Goal: Transaction & Acquisition: Subscribe to service/newsletter

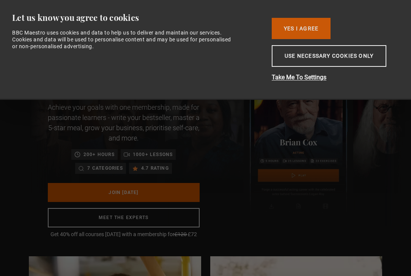
click at [301, 25] on button "Yes I Agree" at bounding box center [301, 28] width 59 height 21
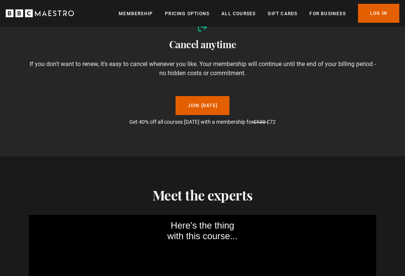
scroll to position [870, 0]
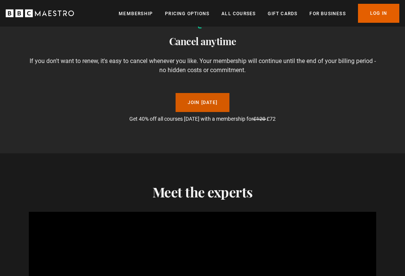
click at [216, 104] on link "Join [DATE]" at bounding box center [203, 102] width 54 height 19
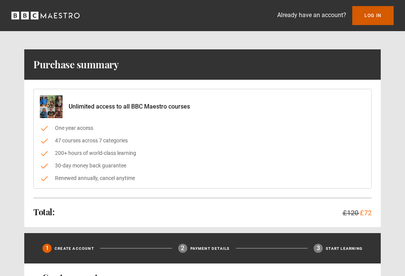
click at [362, 11] on link "Log In" at bounding box center [372, 15] width 41 height 19
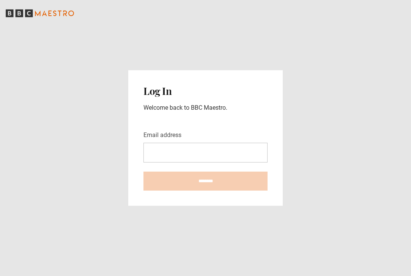
click at [205, 151] on input "Email address" at bounding box center [205, 153] width 124 height 20
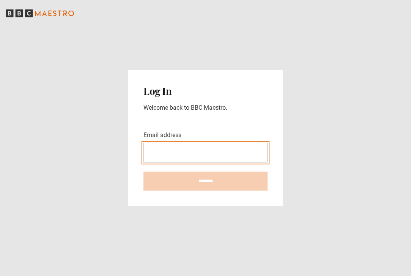
type input "**********"
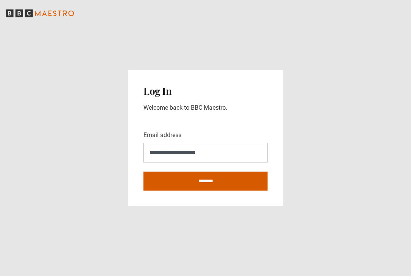
click at [199, 179] on input "********" at bounding box center [205, 181] width 124 height 19
type input "**********"
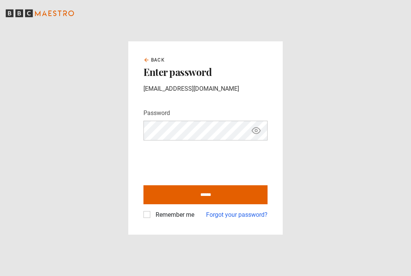
click at [162, 216] on label "Remember me" at bounding box center [174, 214] width 42 height 9
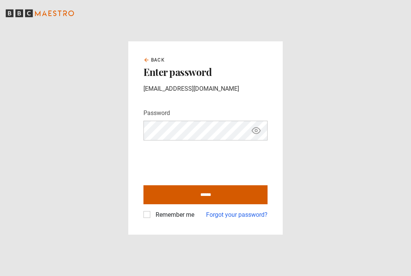
click at [190, 199] on input "******" at bounding box center [205, 194] width 124 height 19
type input "**********"
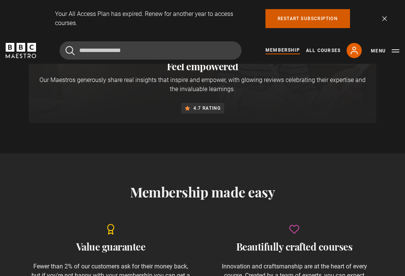
scroll to position [0, 107]
click at [292, 18] on link "Restart subscription" at bounding box center [308, 18] width 85 height 19
click at [309, 20] on link "Restart subscription" at bounding box center [308, 18] width 85 height 19
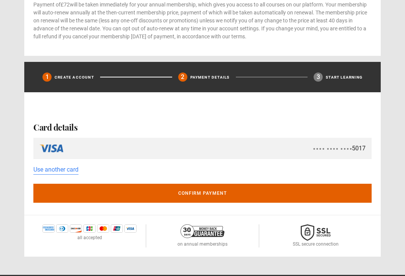
scroll to position [280, 0]
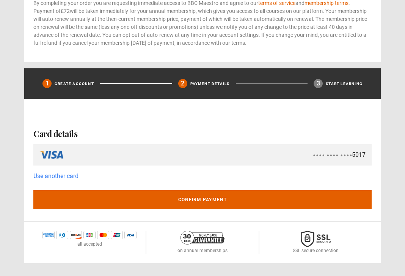
click at [41, 178] on link "Use another card" at bounding box center [55, 176] width 45 height 9
click at [44, 176] on link "Use another card" at bounding box center [55, 176] width 45 height 9
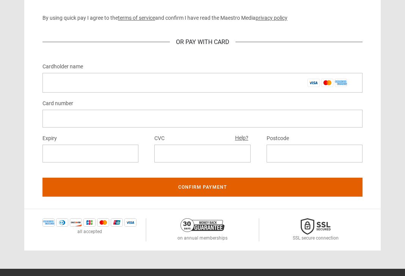
scroll to position [436, 0]
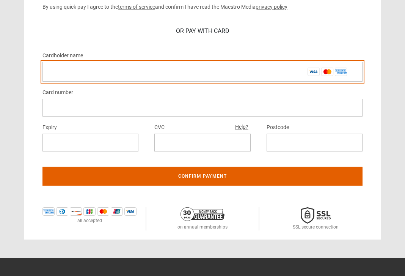
click at [107, 72] on input "Cardholder name *" at bounding box center [202, 72] width 320 height 20
drag, startPoint x: 111, startPoint y: 61, endPoint x: 104, endPoint y: 68, distance: 9.4
click at [104, 68] on input "**********" at bounding box center [202, 72] width 320 height 20
drag, startPoint x: 109, startPoint y: 75, endPoint x: 46, endPoint y: 71, distance: 63.1
click at [46, 71] on input "**********" at bounding box center [202, 72] width 320 height 20
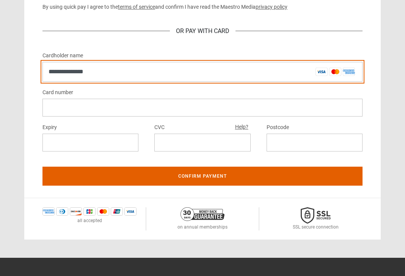
click at [109, 76] on input "**********" at bounding box center [202, 72] width 320 height 20
type input "*"
type input "**********"
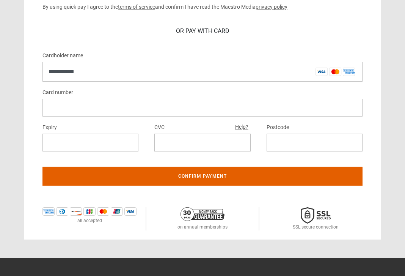
click at [166, 145] on iframe at bounding box center [202, 142] width 84 height 7
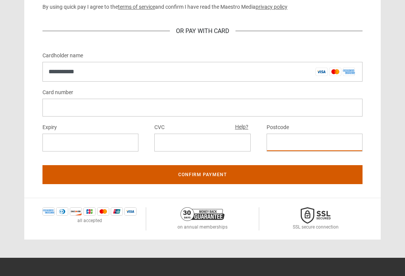
click at [276, 175] on button "Confirm payment" at bounding box center [202, 174] width 320 height 19
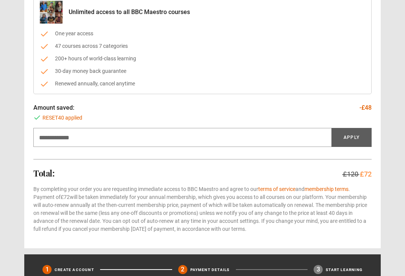
scroll to position [78, 0]
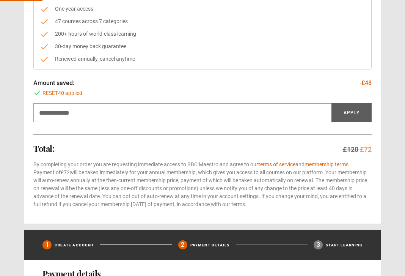
scroll to position [148, 0]
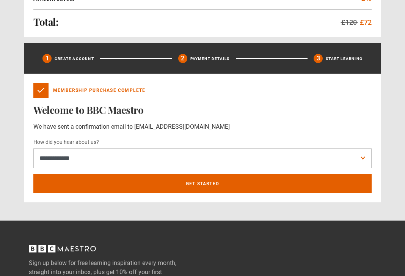
scroll to position [248, 0]
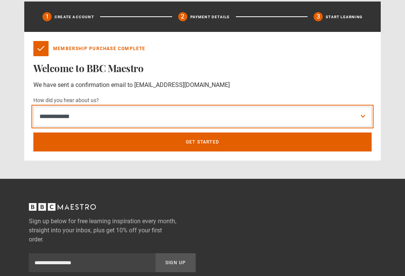
select select "******"
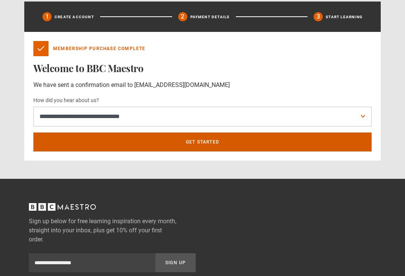
click at [163, 140] on link "Get Started" at bounding box center [202, 141] width 338 height 19
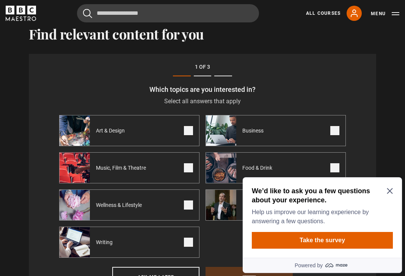
click at [392, 192] on icon "Close Maze Prompt" at bounding box center [390, 191] width 6 height 6
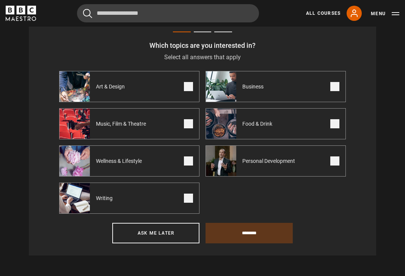
scroll to position [250, 0]
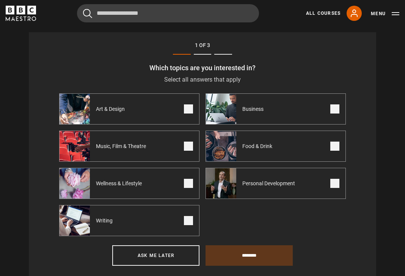
click at [339, 181] on label "Personal Development" at bounding box center [276, 183] width 140 height 31
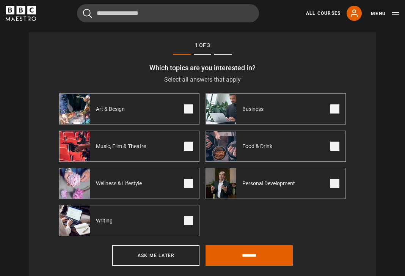
click at [335, 150] on span at bounding box center [334, 146] width 9 height 9
click at [189, 113] on span at bounding box center [188, 108] width 9 height 9
click at [335, 113] on span at bounding box center [334, 108] width 9 height 9
click at [188, 188] on span at bounding box center [188, 183] width 9 height 9
click at [189, 222] on span at bounding box center [188, 220] width 9 height 9
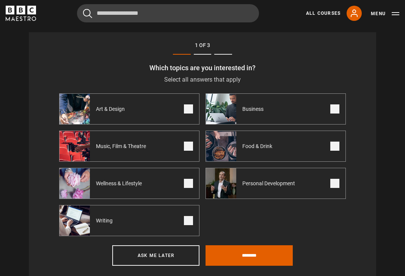
click at [190, 187] on span at bounding box center [188, 183] width 9 height 9
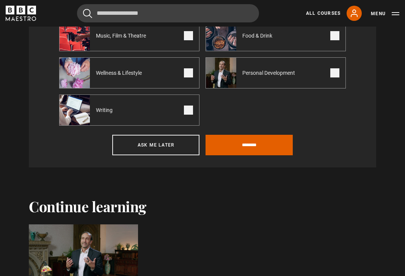
scroll to position [413, 0]
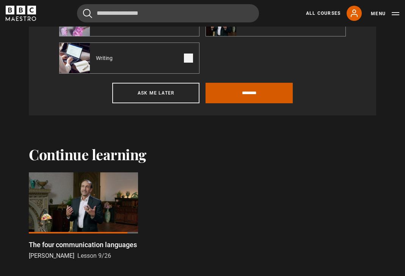
click at [239, 97] on input "********" at bounding box center [249, 93] width 87 height 20
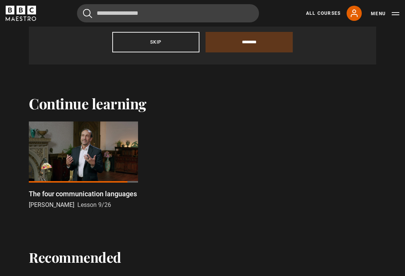
scroll to position [229, 0]
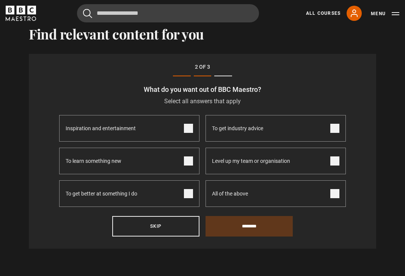
click at [188, 165] on span at bounding box center [188, 160] width 9 height 9
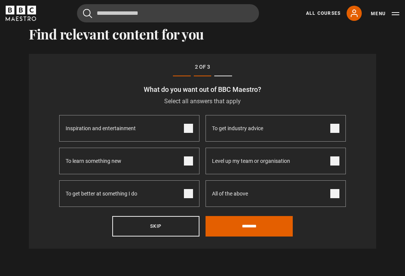
click at [187, 198] on span at bounding box center [188, 193] width 9 height 9
click at [337, 196] on span at bounding box center [334, 193] width 9 height 9
click at [338, 138] on label "To get industry advice" at bounding box center [276, 128] width 140 height 27
click at [335, 164] on span at bounding box center [334, 160] width 9 height 9
click at [335, 197] on span at bounding box center [334, 193] width 9 height 9
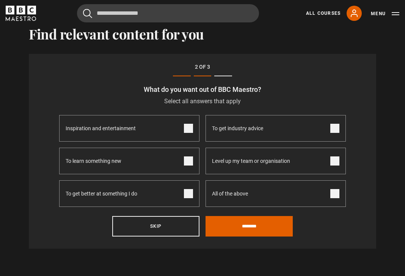
click at [338, 127] on span at bounding box center [334, 128] width 9 height 9
click at [337, 159] on span at bounding box center [334, 160] width 9 height 9
click at [334, 133] on span at bounding box center [334, 128] width 9 height 9
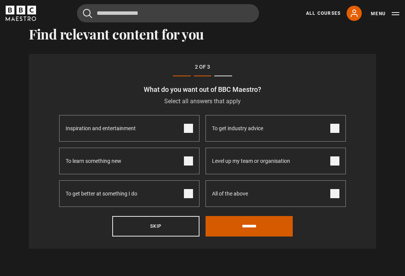
click at [254, 227] on input "********" at bounding box center [249, 226] width 87 height 20
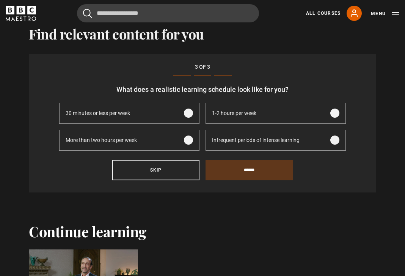
click at [337, 114] on span at bounding box center [334, 113] width 9 height 9
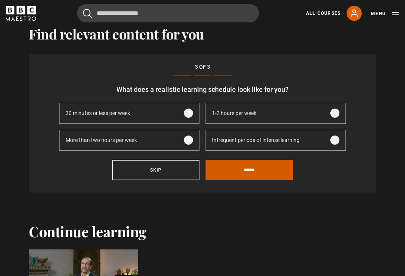
click at [252, 174] on input "******" at bounding box center [249, 170] width 87 height 20
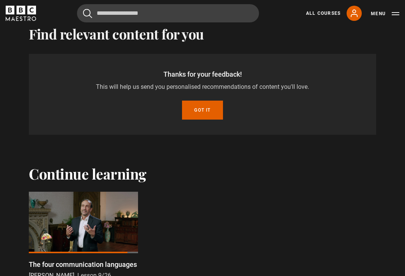
scroll to position [201, 0]
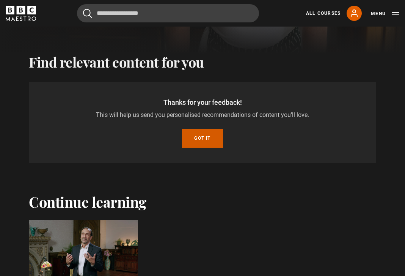
click at [213, 148] on button "Got it" at bounding box center [202, 138] width 41 height 19
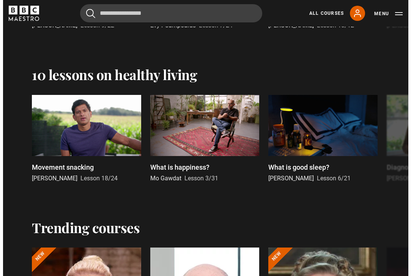
scroll to position [673, 0]
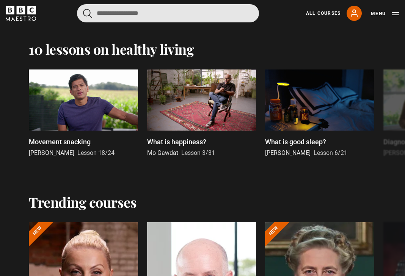
click at [175, 17] on input "Search" at bounding box center [168, 13] width 182 height 18
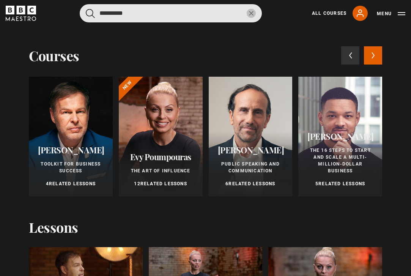
type input "**********"
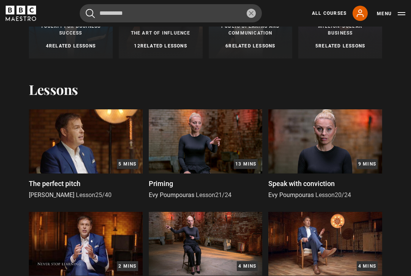
scroll to position [0, 0]
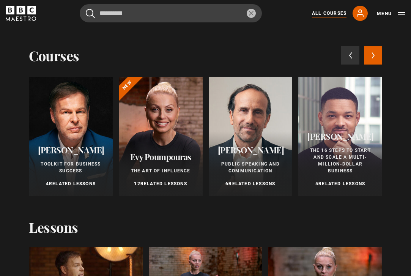
click at [332, 15] on link "All Courses" at bounding box center [329, 13] width 35 height 7
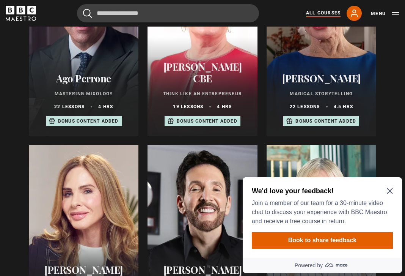
scroll to position [359, 0]
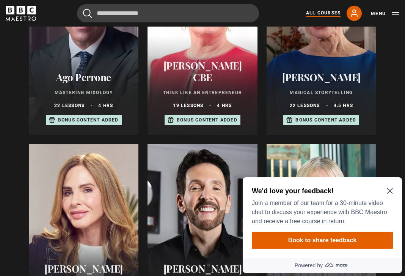
click at [391, 189] on icon "Close Maze Prompt" at bounding box center [390, 191] width 6 height 6
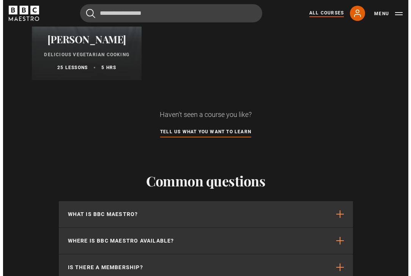
scroll to position [3106, 0]
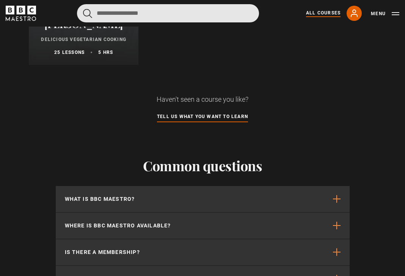
click at [133, 10] on input "Search" at bounding box center [168, 13] width 182 height 18
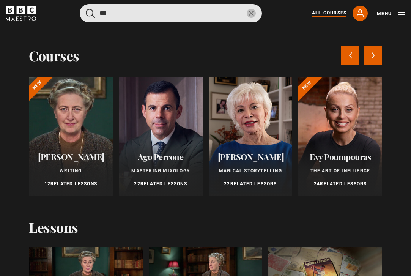
type input "***"
click at [91, 13] on button "submit" at bounding box center [90, 13] width 9 height 9
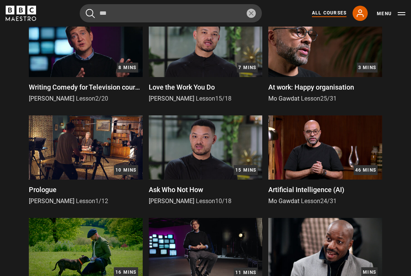
scroll to position [0, 0]
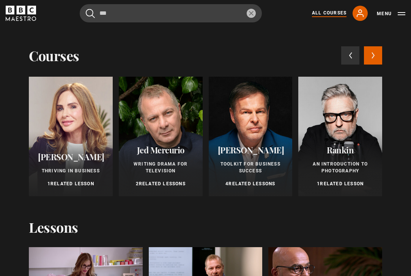
click at [371, 57] on icon at bounding box center [372, 55] width 3 height 7
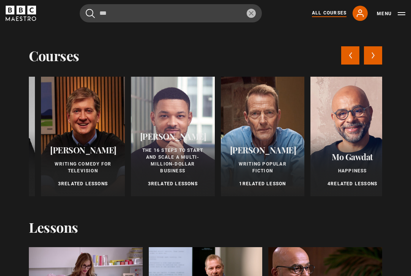
scroll to position [0, 354]
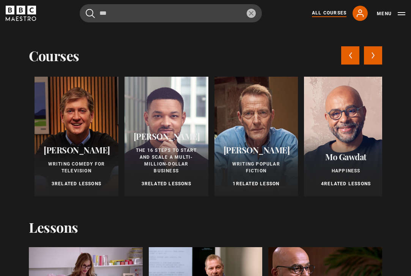
click at [331, 17] on link "All Courses" at bounding box center [329, 13] width 35 height 8
click at [331, 14] on link "All Courses" at bounding box center [329, 13] width 35 height 8
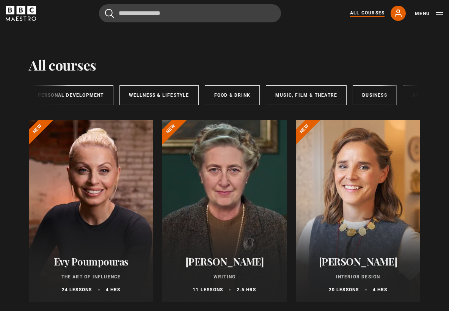
scroll to position [0, 166]
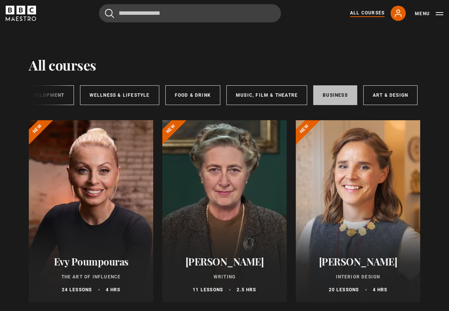
click at [335, 94] on link "Business" at bounding box center [335, 95] width 44 height 20
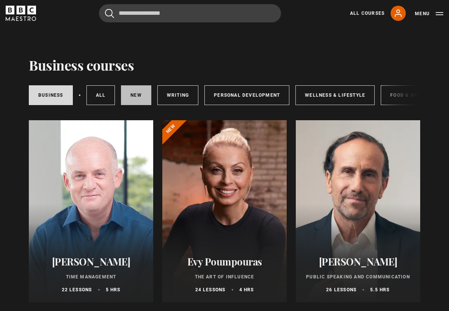
click at [140, 96] on link "New courses" at bounding box center [136, 95] width 30 height 20
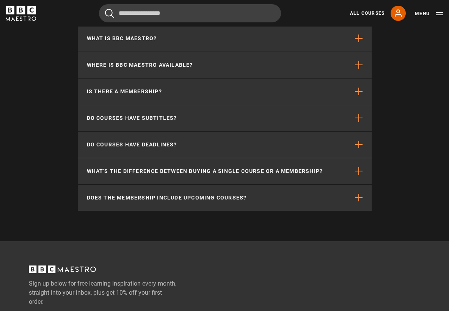
scroll to position [801, 0]
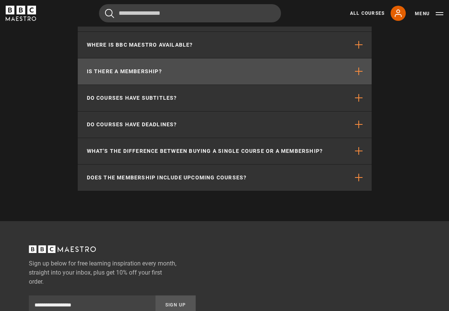
click at [184, 80] on button "Is there a membership?" at bounding box center [225, 71] width 294 height 26
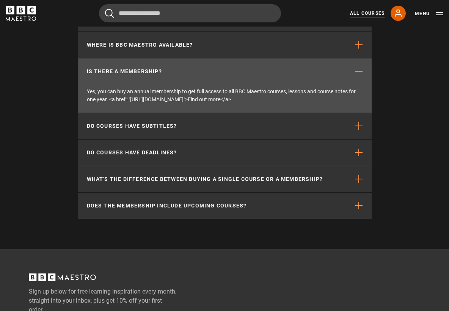
click at [362, 16] on link "All Courses" at bounding box center [367, 13] width 35 height 7
click at [363, 9] on div "All Courses My Account Search Menu" at bounding box center [393, 13] width 99 height 15
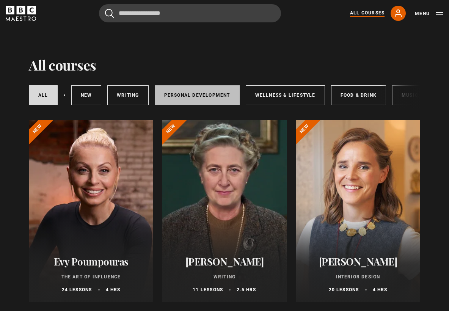
click at [195, 96] on link "Personal Development" at bounding box center [197, 95] width 85 height 20
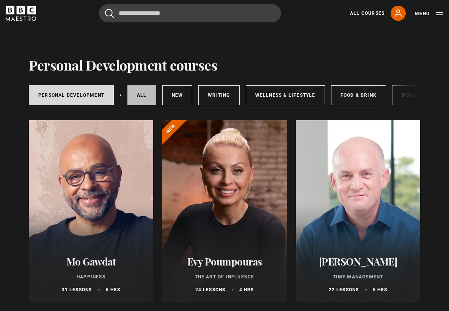
click at [146, 94] on link "All courses" at bounding box center [141, 95] width 29 height 20
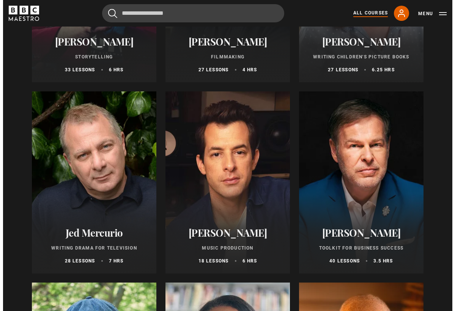
scroll to position [2131, 0]
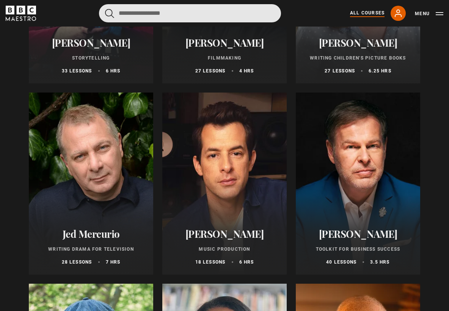
click at [184, 13] on input "Search" at bounding box center [190, 13] width 182 height 18
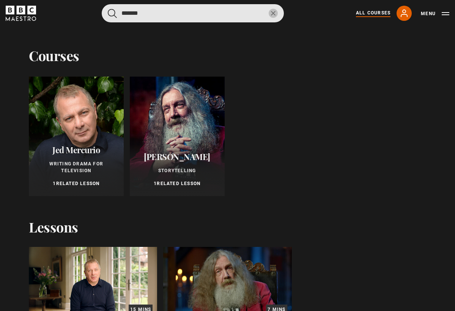
type input "*******"
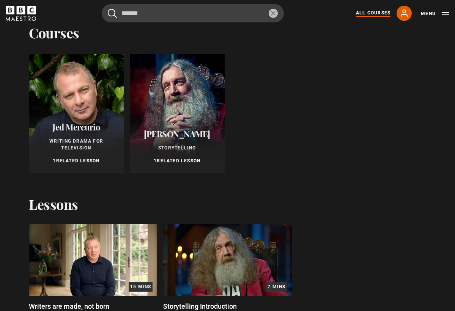
scroll to position [0, 0]
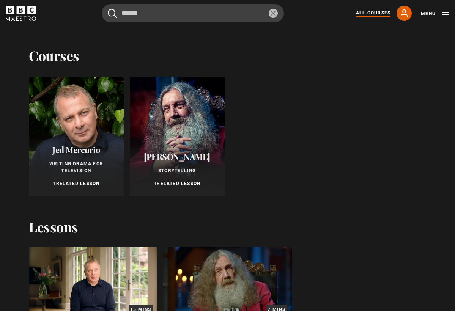
click at [445, 14] on button "Menu" at bounding box center [435, 14] width 28 height 8
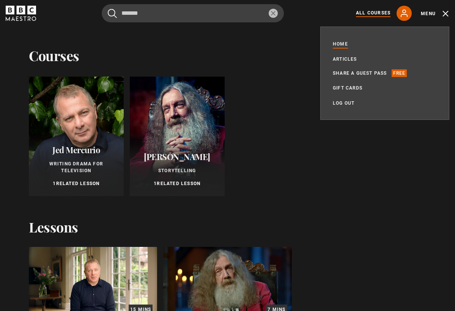
click at [343, 42] on link "Home" at bounding box center [340, 44] width 15 height 8
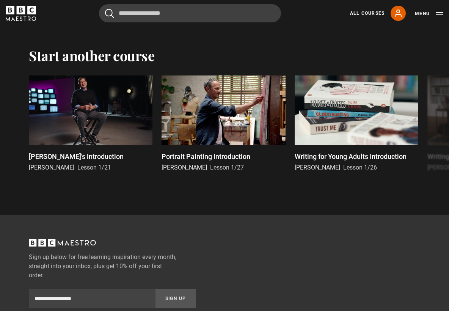
scroll to position [1582, 0]
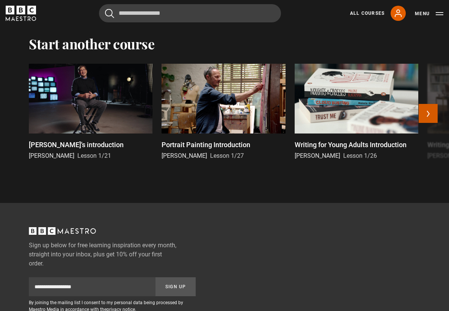
click at [434, 122] on button "Next" at bounding box center [428, 113] width 19 height 19
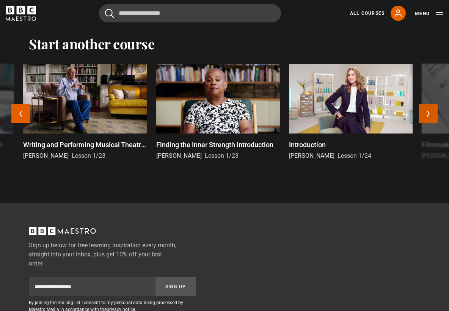
click at [434, 121] on button "Next" at bounding box center [428, 113] width 19 height 19
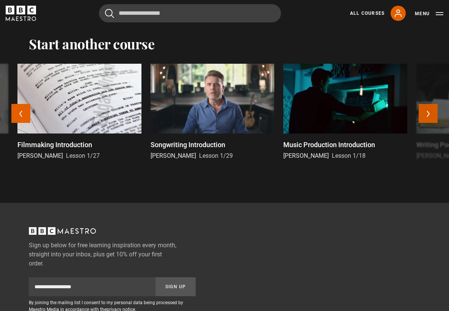
click at [434, 121] on button "Next" at bounding box center [428, 113] width 19 height 19
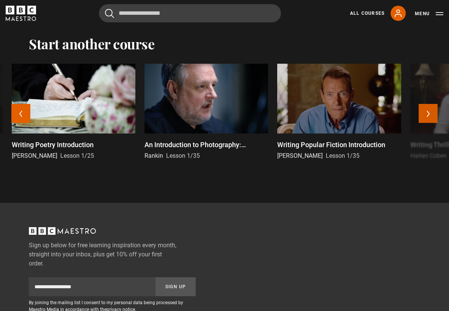
click at [434, 121] on button "Next" at bounding box center [428, 113] width 19 height 19
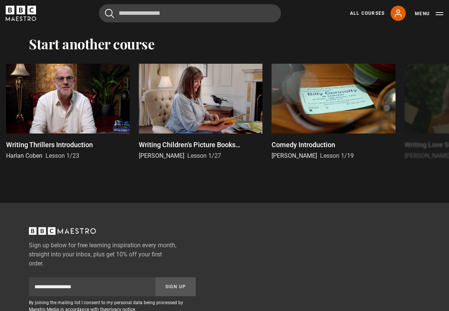
click at [442, 14] on button "Menu" at bounding box center [429, 14] width 28 height 8
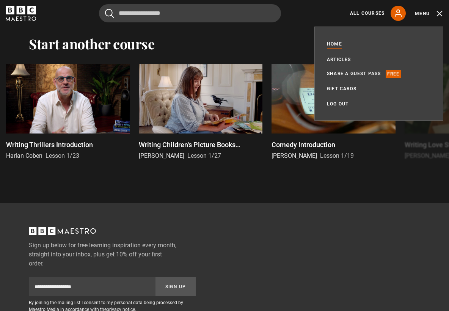
click at [335, 44] on link "Home" at bounding box center [334, 44] width 15 height 8
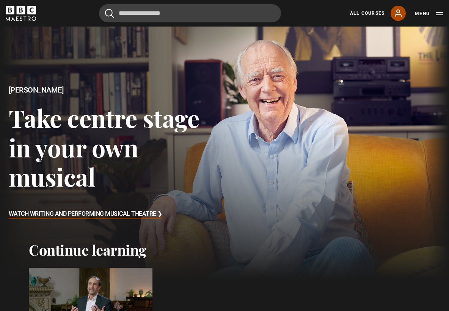
click at [402, 13] on icon at bounding box center [398, 13] width 9 height 9
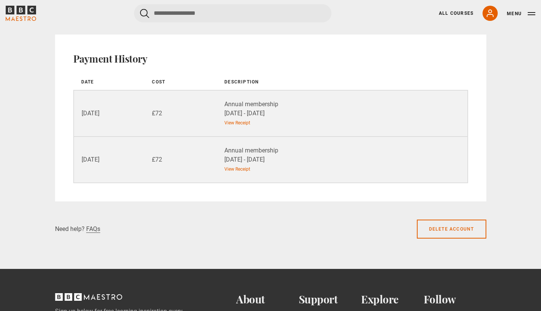
scroll to position [870, 0]
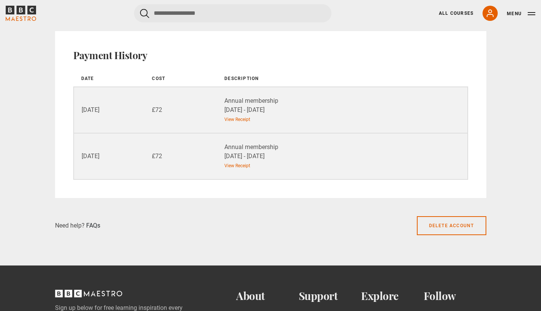
click at [95, 227] on link "FAQs" at bounding box center [93, 226] width 14 height 8
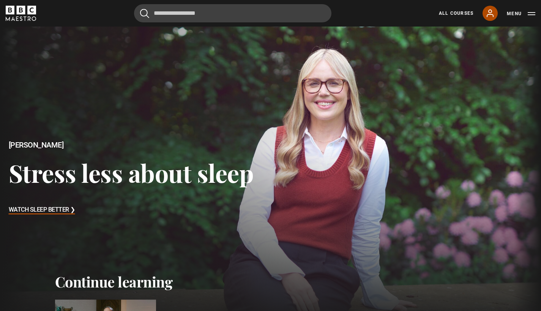
click at [487, 11] on icon at bounding box center [489, 13] width 9 height 9
click at [492, 13] on icon at bounding box center [489, 13] width 9 height 9
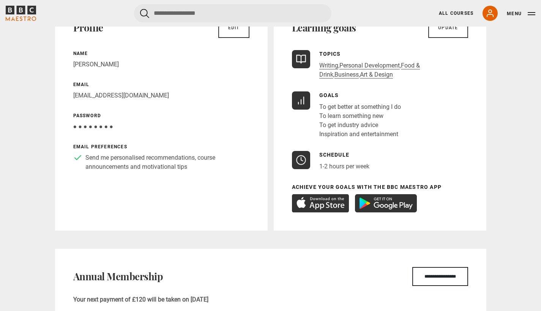
scroll to position [73, 0]
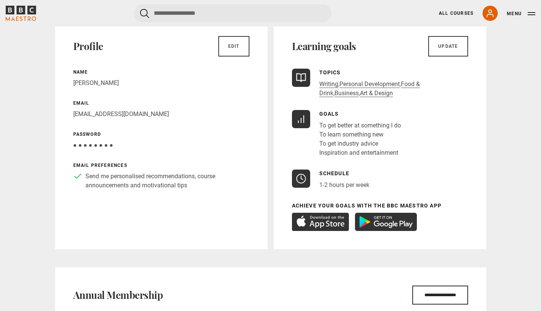
drag, startPoint x: 149, startPoint y: 115, endPoint x: 71, endPoint y: 116, distance: 78.2
click at [71, 116] on div "Profile Edit Name Arzu Ozel Email 17arzuozel@gmail.com Password Your password i…" at bounding box center [161, 133] width 212 height 231
copy p "[EMAIL_ADDRESS][DOMAIN_NAME]"
